Goal: Task Accomplishment & Management: Manage account settings

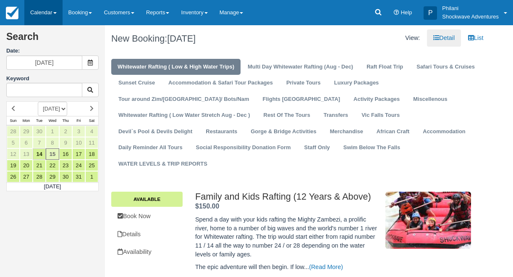
click at [42, 6] on link "Calendar" at bounding box center [43, 12] width 38 height 25
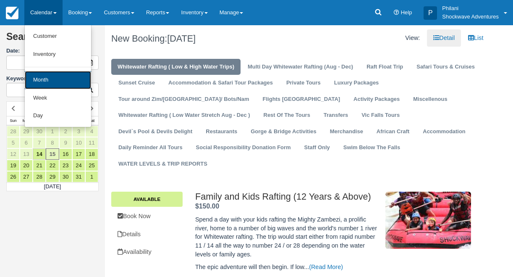
click at [59, 78] on link "Month" at bounding box center [58, 80] width 66 height 18
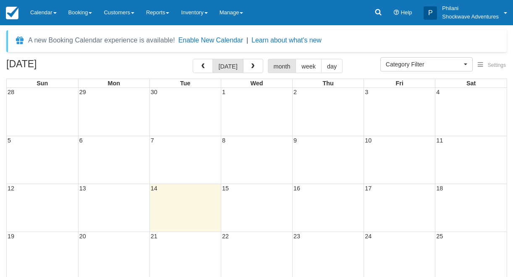
select select
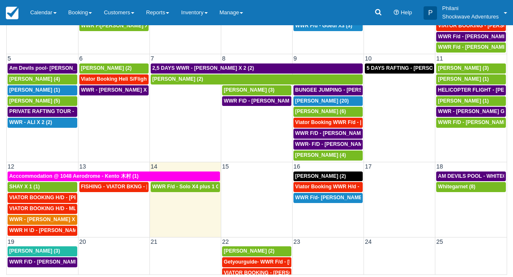
scroll to position [44, 0]
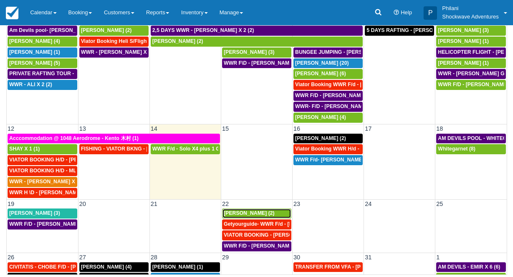
click at [258, 215] on span "Brian OMahony (2)" at bounding box center [249, 213] width 51 height 6
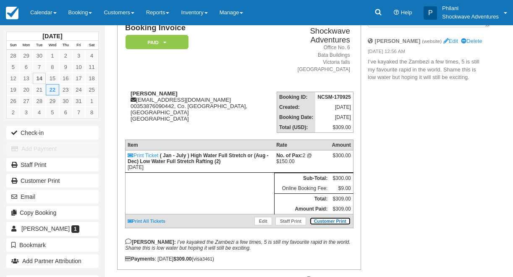
scroll to position [67, 0]
click at [338, 222] on link "Customer Print" at bounding box center [330, 221] width 42 height 8
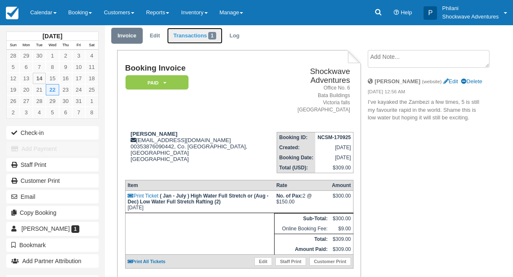
click at [180, 32] on link "Transactions 1" at bounding box center [194, 36] width 55 height 16
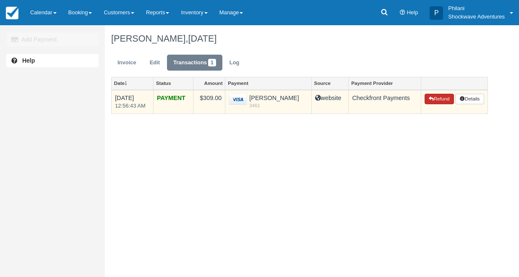
click at [444, 102] on button "Refund" at bounding box center [439, 99] width 29 height 11
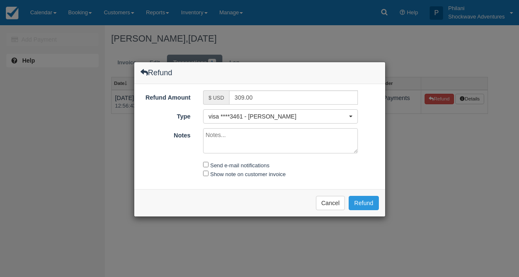
click at [334, 139] on textarea "Notes" at bounding box center [280, 140] width 155 height 25
type textarea "refund"
click at [214, 165] on label "Send e-mail notifications" at bounding box center [239, 165] width 59 height 6
click at [209, 165] on input "Send e-mail notifications" at bounding box center [205, 164] width 5 height 5
checkbox input "true"
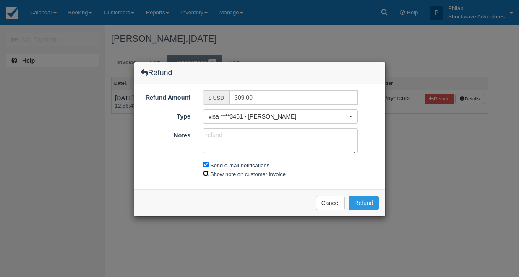
click at [206, 174] on input "Show note on customer invoice" at bounding box center [205, 172] width 5 height 5
checkbox input "true"
click at [365, 204] on button "Refund" at bounding box center [364, 203] width 30 height 14
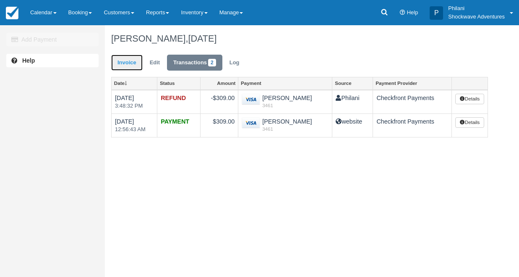
click at [125, 57] on link "Invoice" at bounding box center [126, 63] width 31 height 16
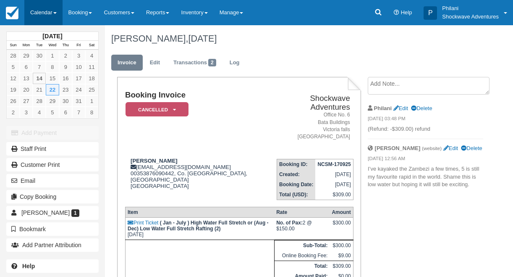
click at [50, 7] on link "Calendar" at bounding box center [43, 12] width 38 height 25
click at [59, 16] on link "Calendar" at bounding box center [43, 12] width 38 height 25
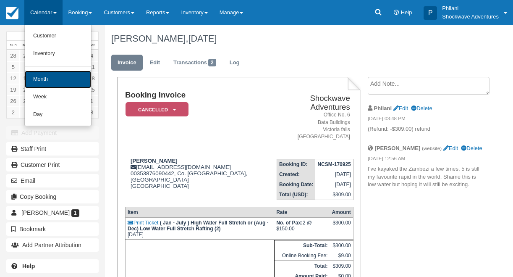
click at [55, 78] on link "Month" at bounding box center [58, 80] width 66 height 18
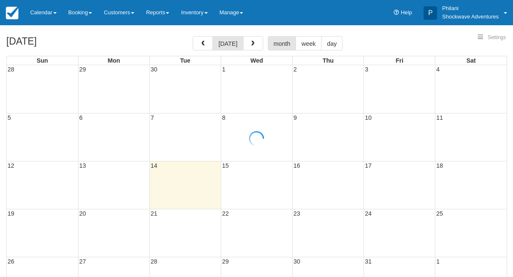
select select
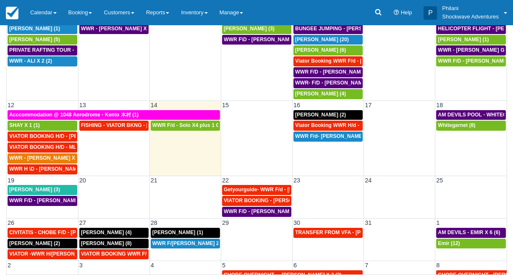
scroll to position [79, 0]
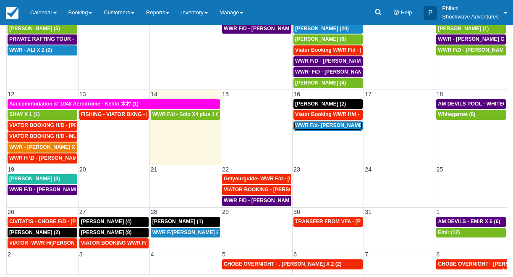
click at [343, 128] on span "WWR F/d- [PERSON_NAME] Group X 30 (30)" at bounding box center [349, 125] width 108 height 6
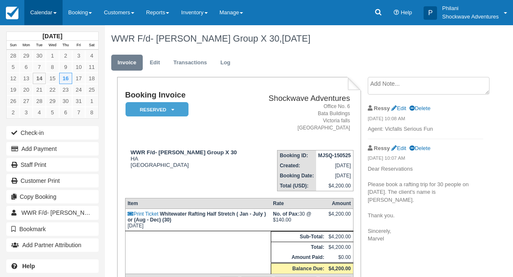
click at [55, 9] on link "Calendar" at bounding box center [43, 12] width 38 height 25
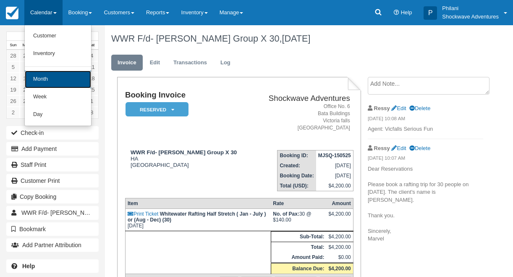
click at [62, 72] on link "Month" at bounding box center [58, 80] width 66 height 18
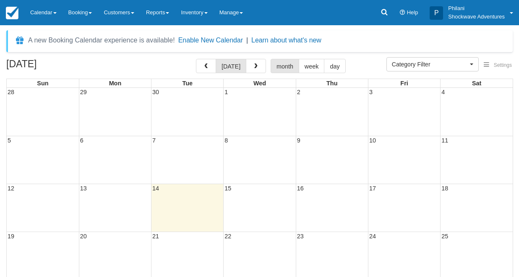
select select
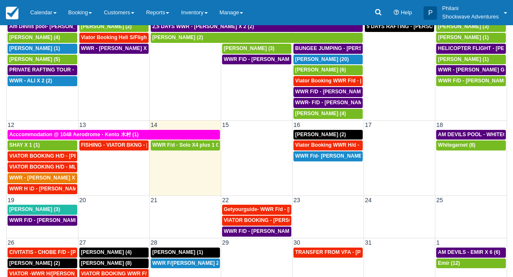
scroll to position [74, 0]
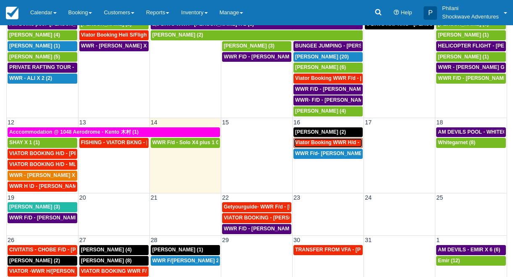
click at [335, 144] on span "Viator Booking WWR H/d - Miller Rachel X 4 (4)" at bounding box center [357, 142] width 125 height 6
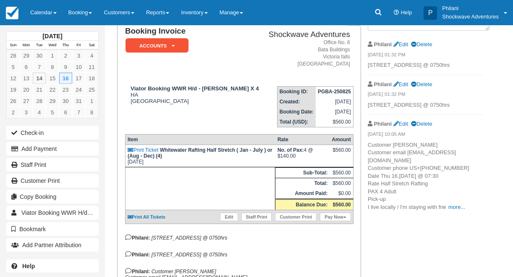
scroll to position [81, 0]
